Goal: Information Seeking & Learning: Learn about a topic

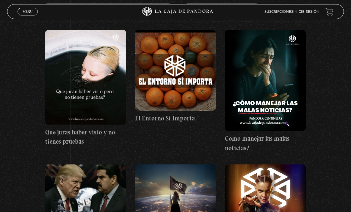
scroll to position [97, 0]
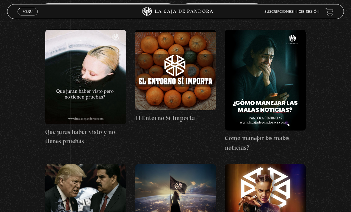
click at [309, 13] on link "Inicie sesión" at bounding box center [307, 12] width 26 height 4
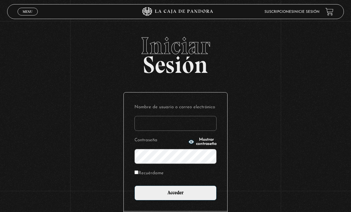
type input "[EMAIL_ADDRESS][DOMAIN_NAME]"
click at [176, 196] on input "Acceder" at bounding box center [176, 193] width 82 height 15
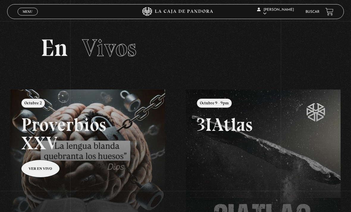
click at [311, 18] on div "DANIELA MORALES En vivos Pandora Centinelas Mi cuenta Salir Buscar" at bounding box center [280, 12] width 105 height 18
click at [315, 13] on link "Buscar" at bounding box center [313, 12] width 14 height 4
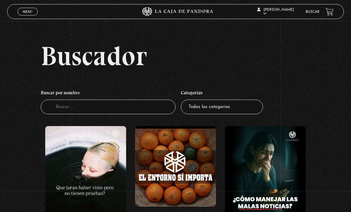
click at [219, 114] on select "Todas las categorías 11:11 Humanitario (1) Amo los Lunes (4) Análisis de series…" at bounding box center [222, 107] width 82 height 15
select select "pandora-prepper"
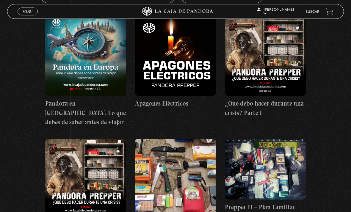
scroll to position [110, 0]
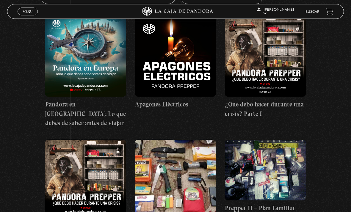
click at [278, 60] on figure at bounding box center [265, 56] width 81 height 81
